Goal: Transaction & Acquisition: Subscribe to service/newsletter

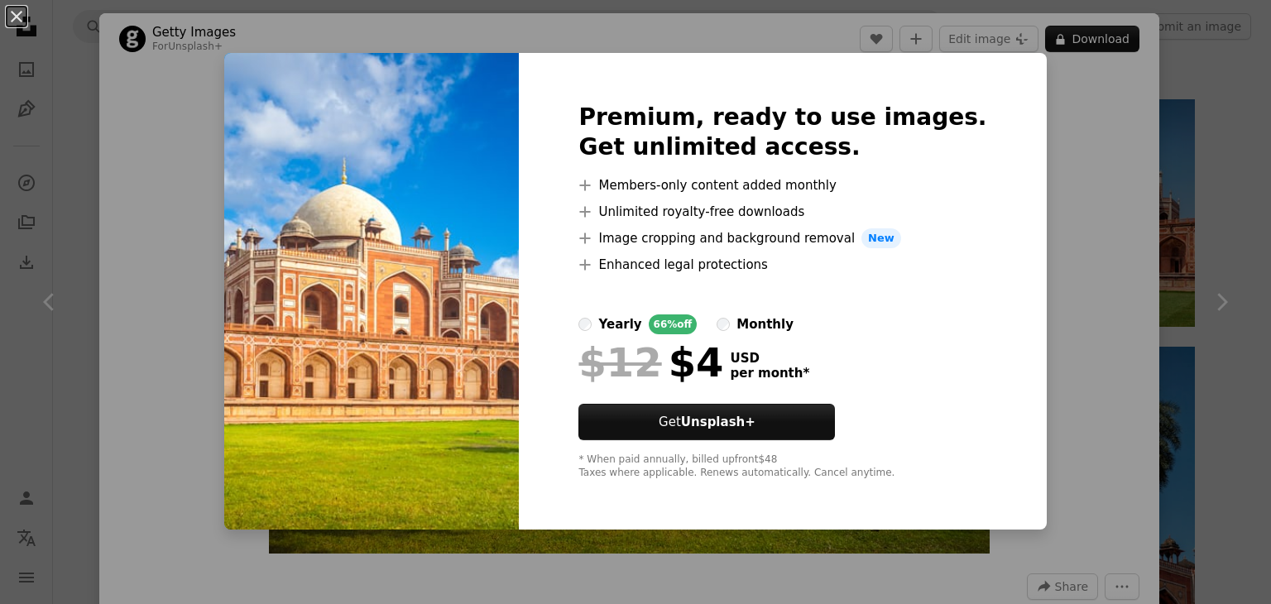
scroll to position [910, 0]
click at [747, 328] on label "monthly" at bounding box center [755, 325] width 77 height 20
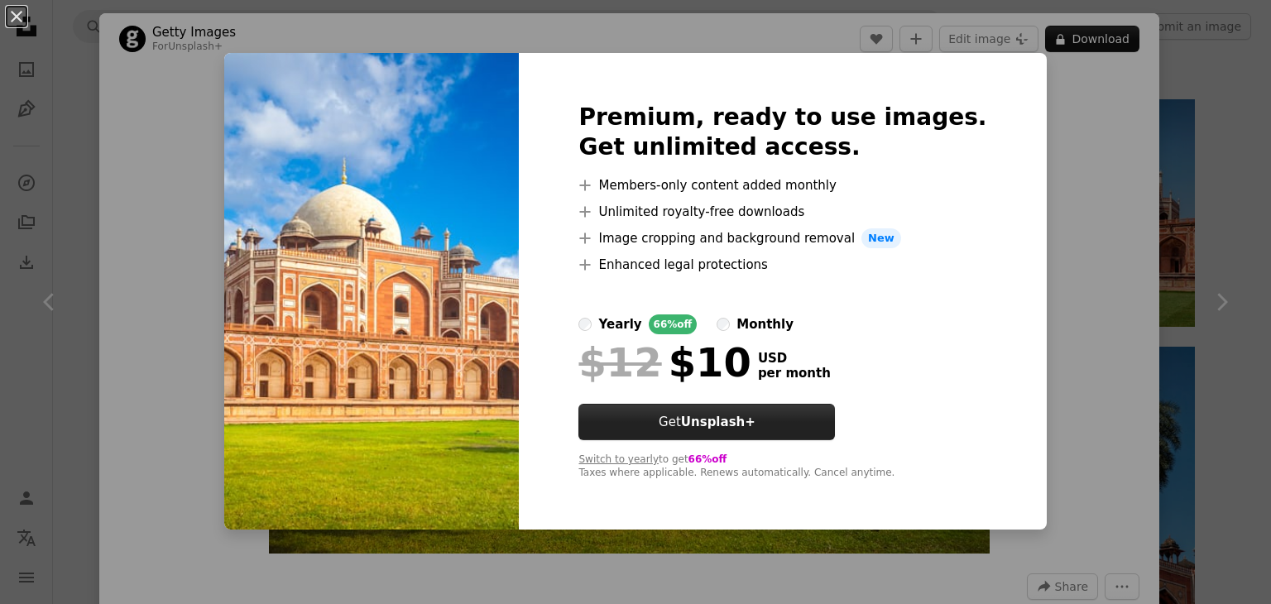
click at [740, 427] on strong "Unsplash+" at bounding box center [718, 422] width 74 height 15
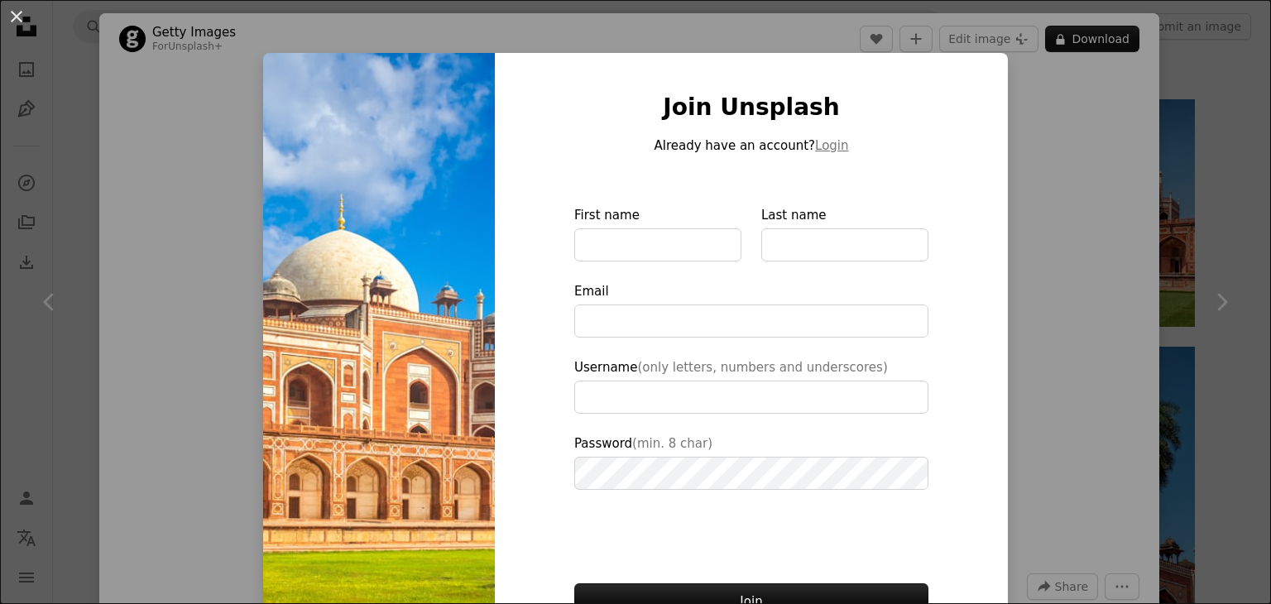
click at [1102, 120] on div "An X shape Join Unsplash Already have an account? Login First name Last name Em…" at bounding box center [635, 302] width 1271 height 604
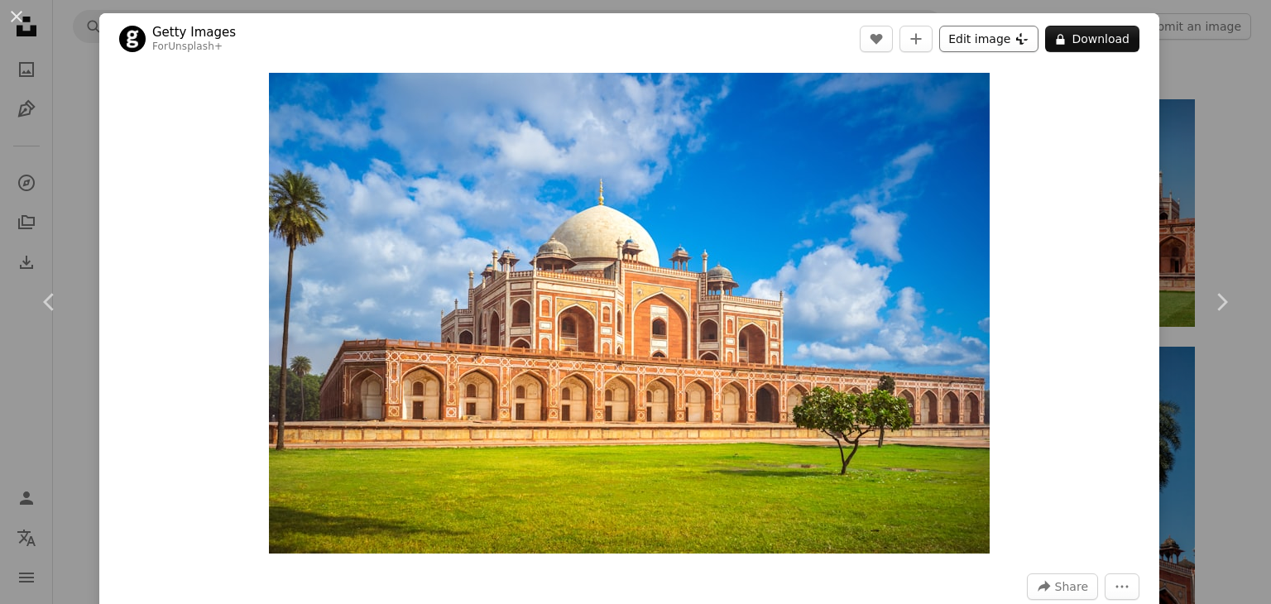
click at [973, 37] on button "Edit image Plus sign for Unsplash+" at bounding box center [988, 39] width 99 height 26
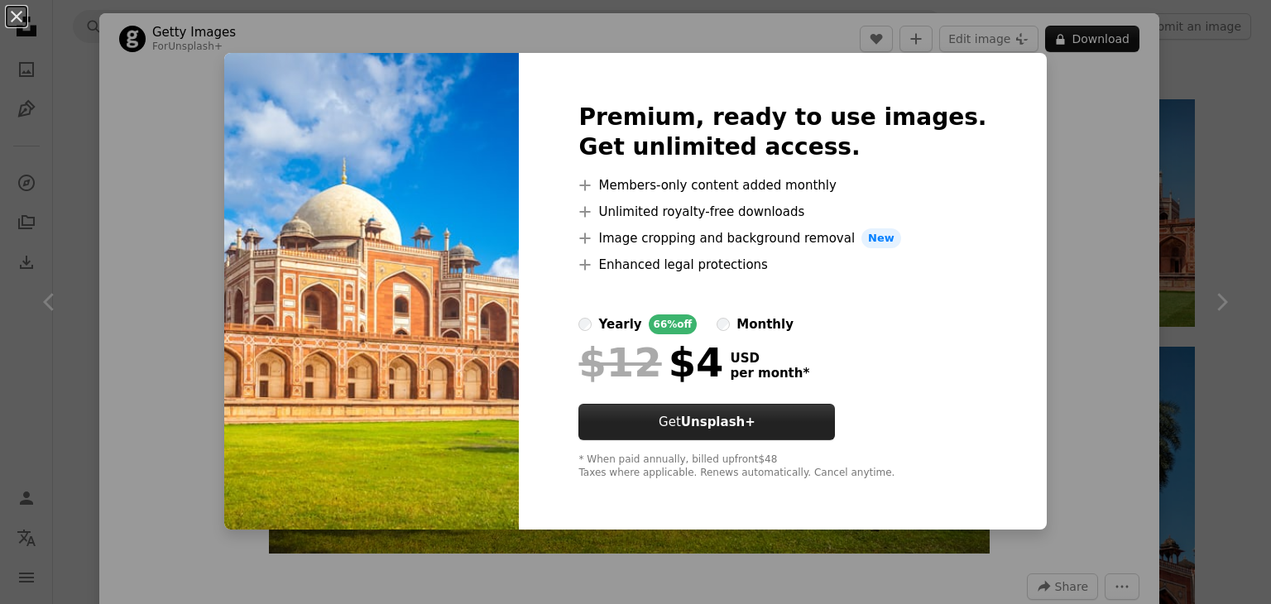
click at [703, 417] on button "Get Unsplash+" at bounding box center [707, 422] width 257 height 36
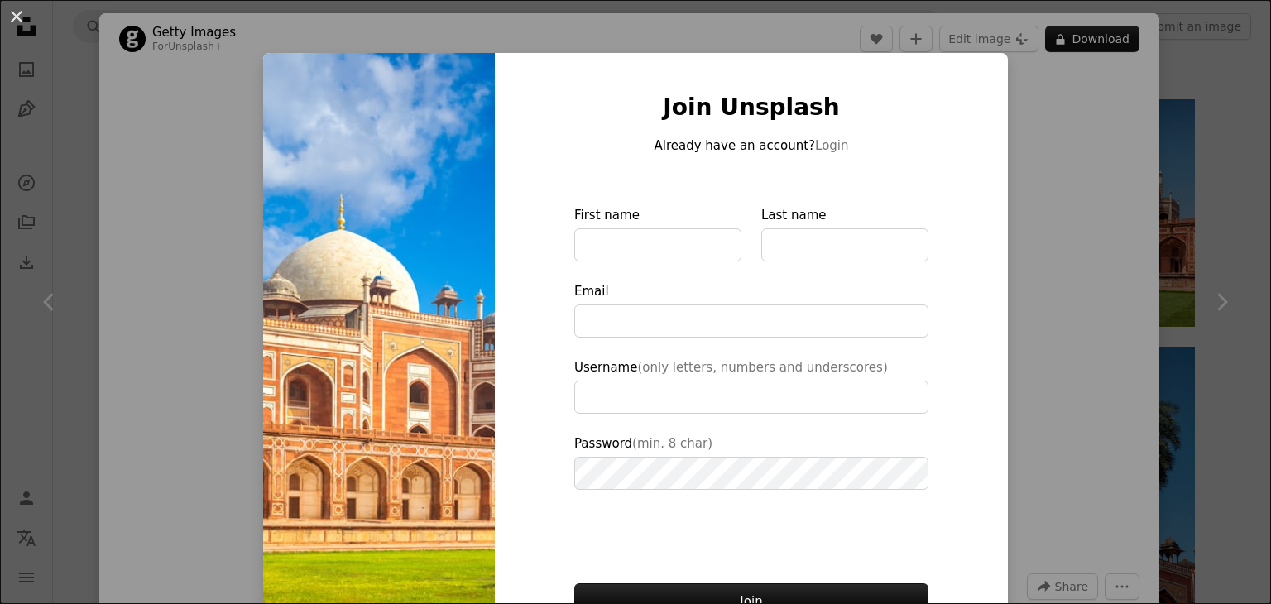
drag, startPoint x: 1083, startPoint y: 285, endPoint x: 1086, endPoint y: 272, distance: 12.7
click at [1086, 285] on div "An X shape Join Unsplash Already have an account? Login First name Last name Em…" at bounding box center [635, 302] width 1271 height 604
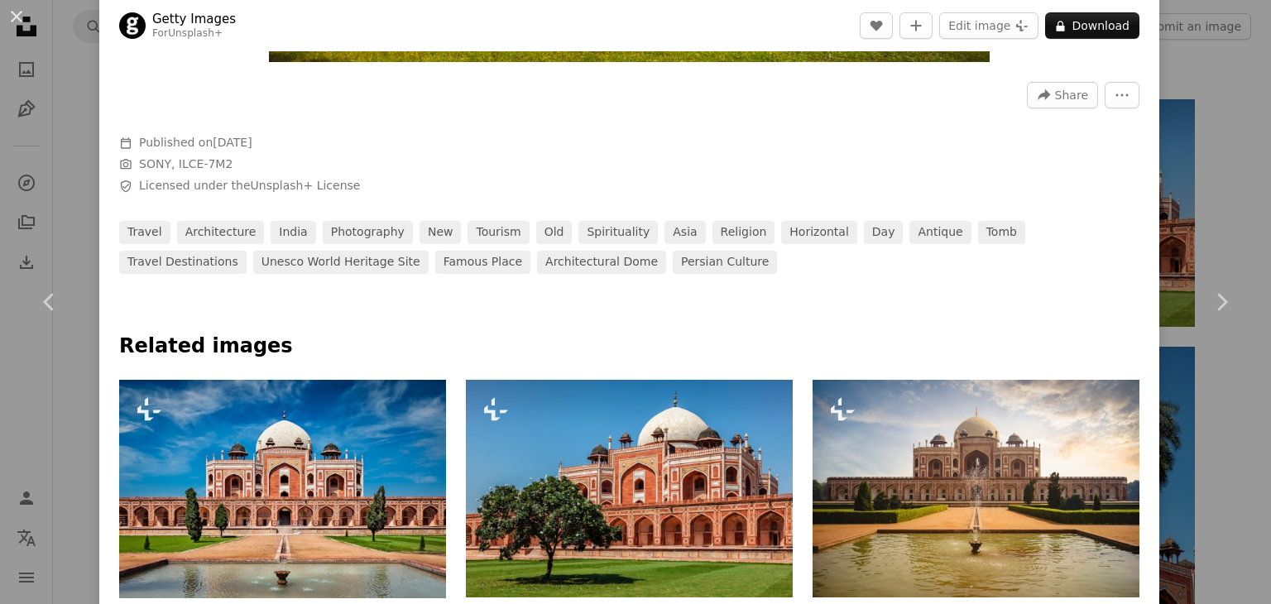
scroll to position [497, 0]
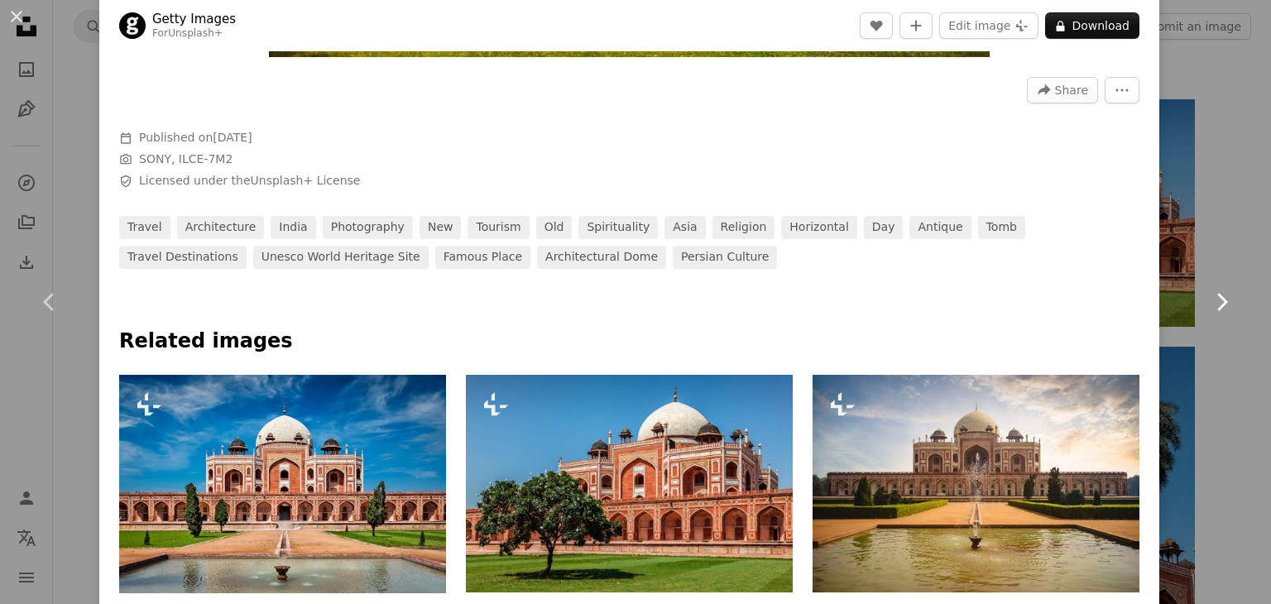
click at [1226, 286] on link "Chevron right" at bounding box center [1221, 302] width 99 height 159
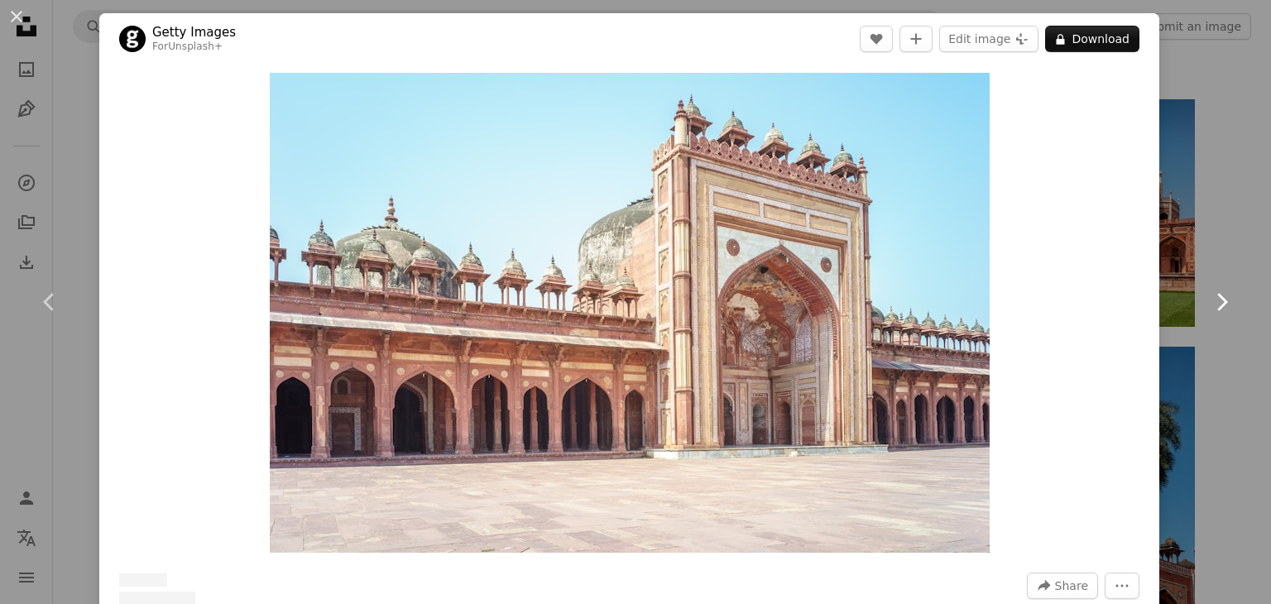
click at [1220, 300] on icon "Chevron right" at bounding box center [1221, 302] width 26 height 26
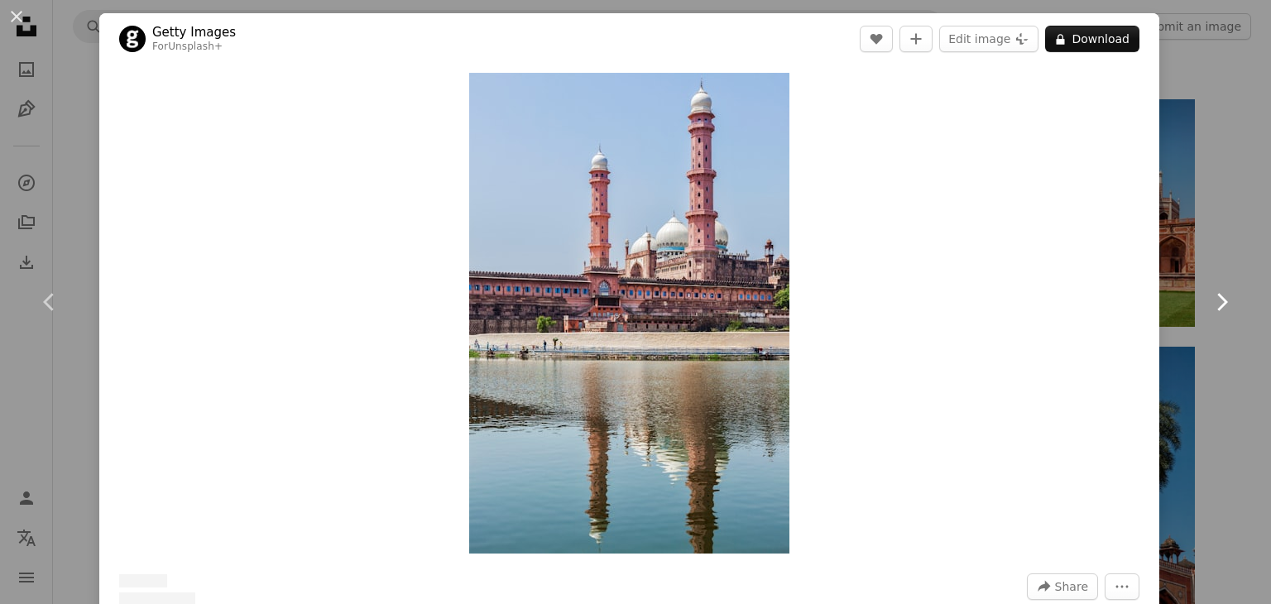
click at [1218, 300] on icon "Chevron right" at bounding box center [1221, 302] width 26 height 26
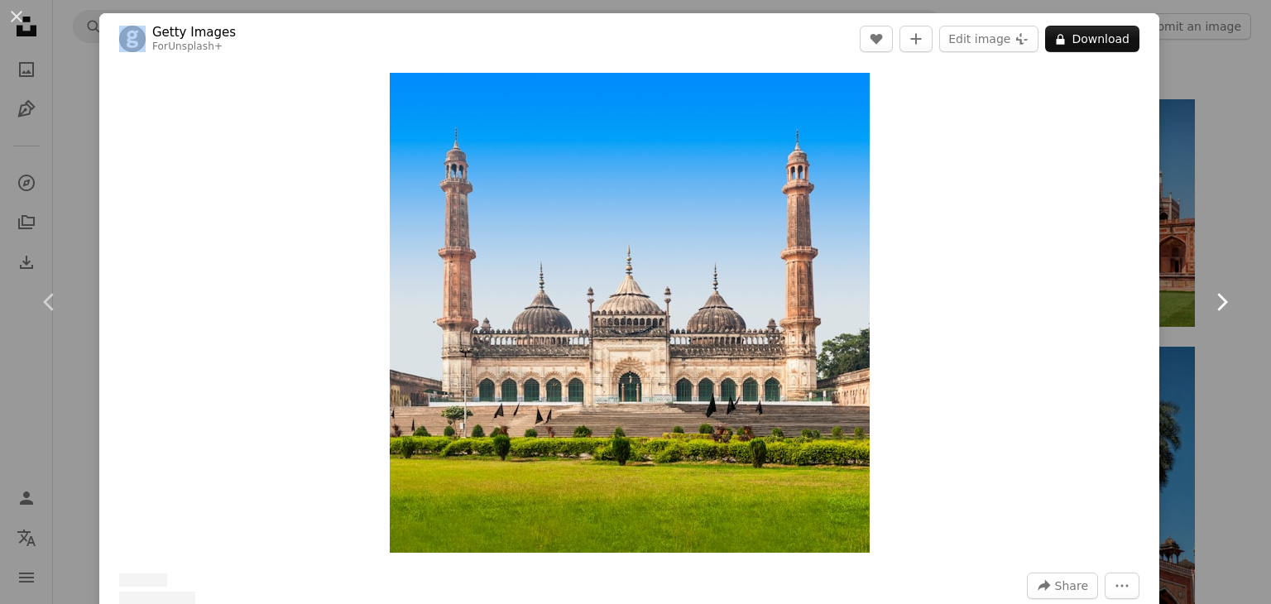
click at [1218, 300] on icon "Chevron right" at bounding box center [1221, 302] width 26 height 26
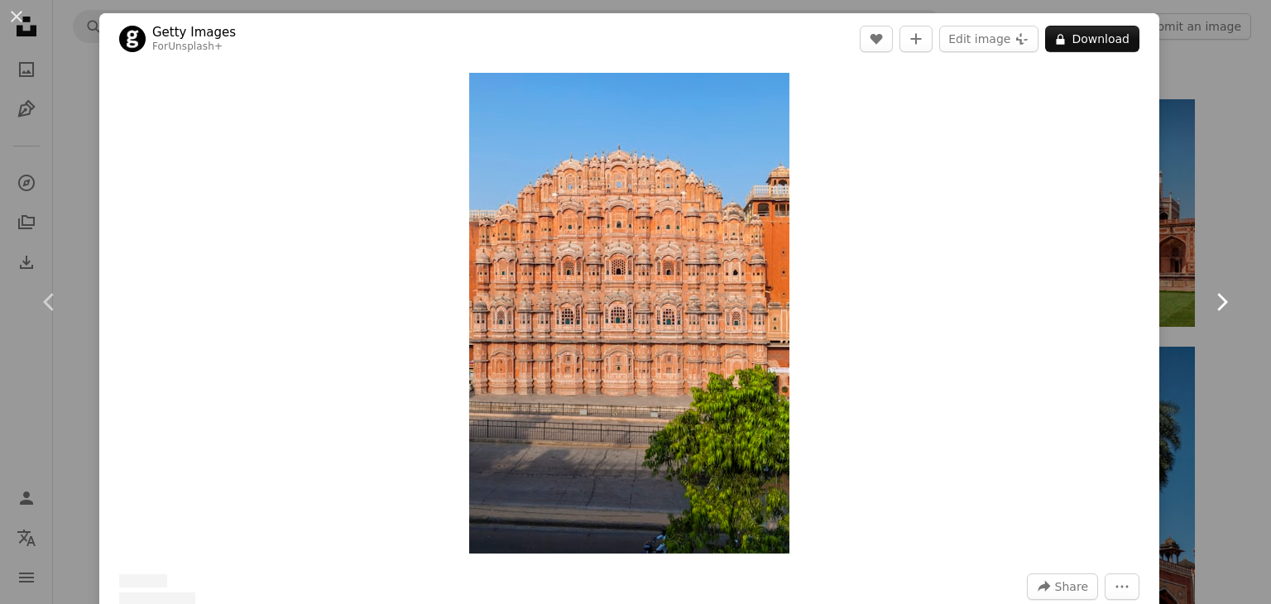
click at [1218, 300] on icon "Chevron right" at bounding box center [1221, 302] width 26 height 26
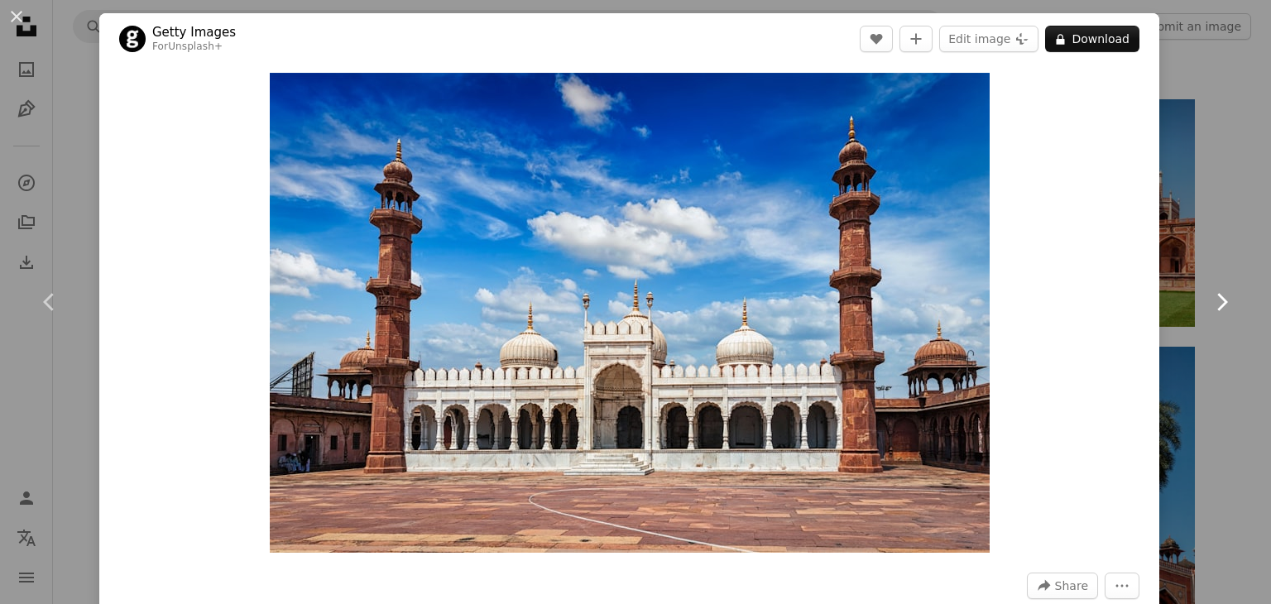
click at [1218, 300] on icon "Chevron right" at bounding box center [1221, 302] width 26 height 26
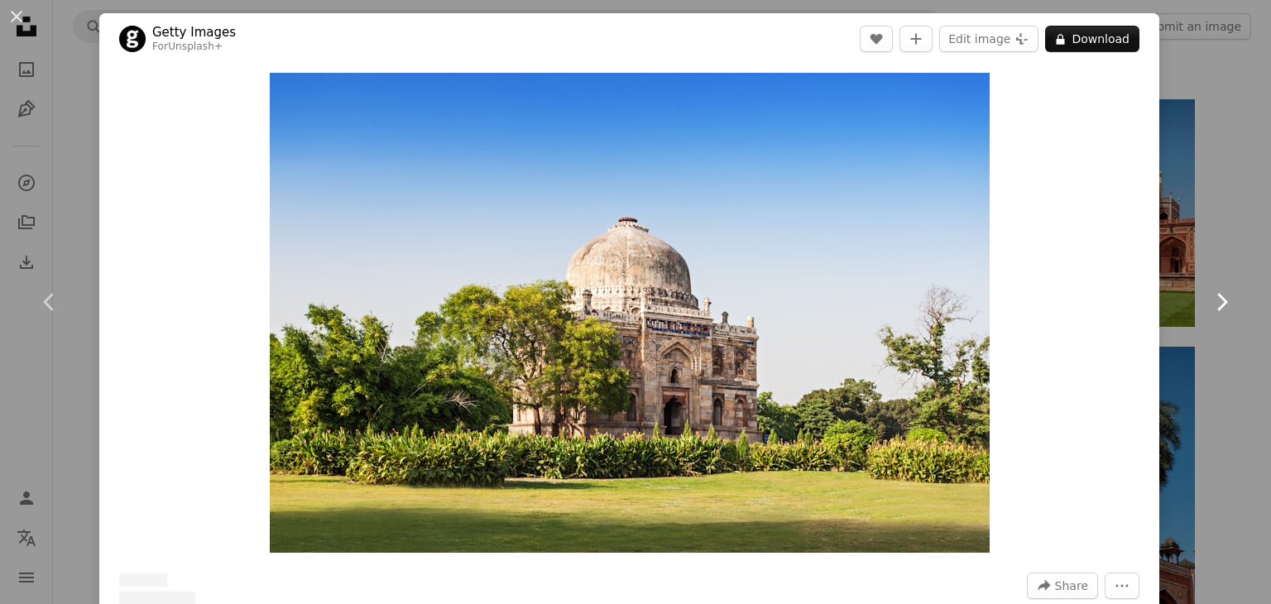
click at [1218, 299] on icon "Chevron right" at bounding box center [1221, 302] width 26 height 26
